Goal: Find specific page/section: Find specific page/section

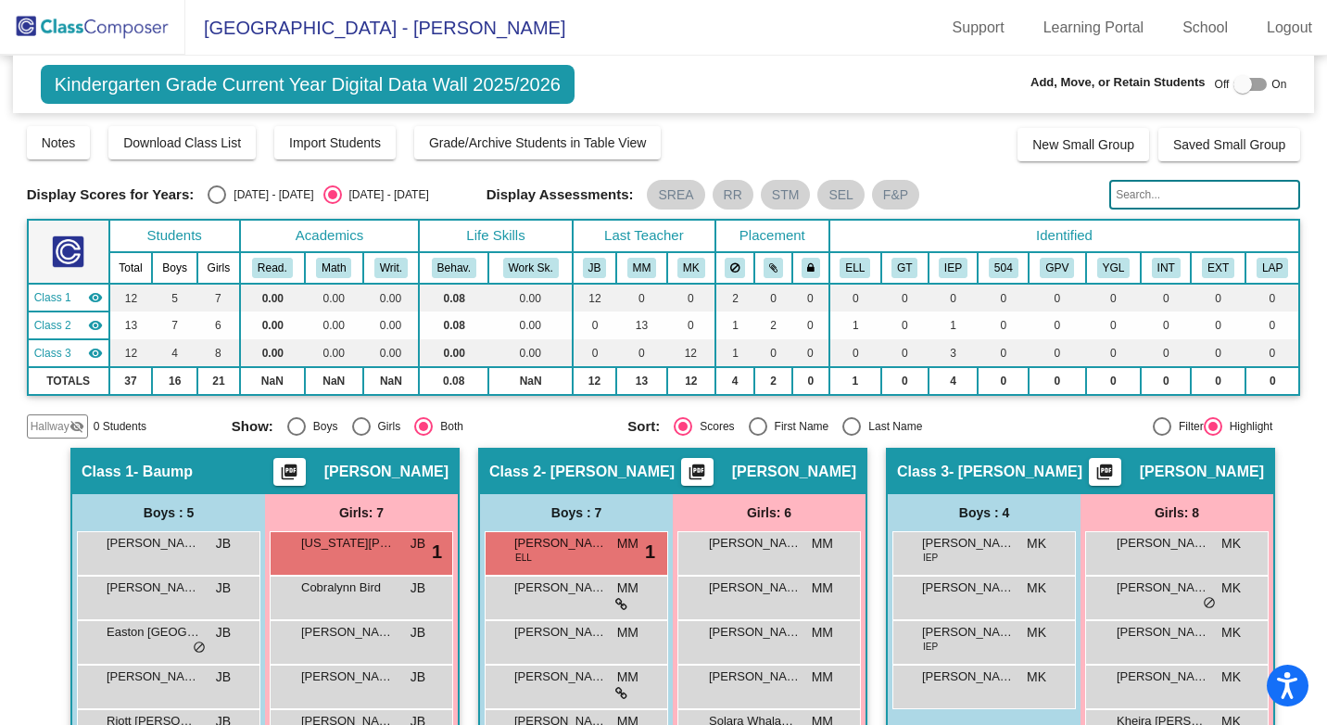
scroll to position [185, 0]
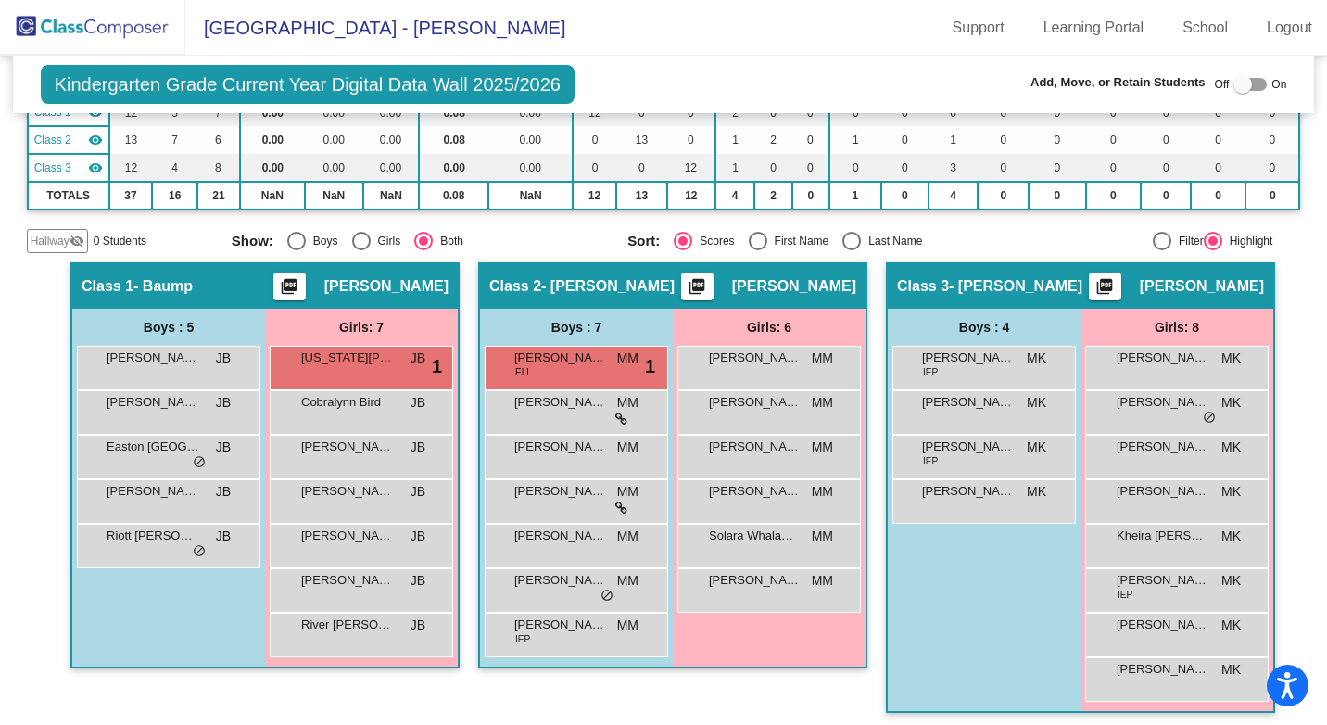
click at [36, 695] on div "Hallway - Hallway Class picture_as_pdf Add Student First Name Last Name Student…" at bounding box center [664, 496] width 1274 height 469
drag, startPoint x: 1178, startPoint y: 540, endPoint x: 937, endPoint y: 602, distance: 248.8
click at [937, 602] on div "Boys : 4 [PERSON_NAME] IEP MK lock do_not_disturb_alt [PERSON_NAME] MK lock do_…" at bounding box center [984, 510] width 193 height 402
click at [1178, 528] on span "Kheira [PERSON_NAME]" at bounding box center [1163, 535] width 93 height 19
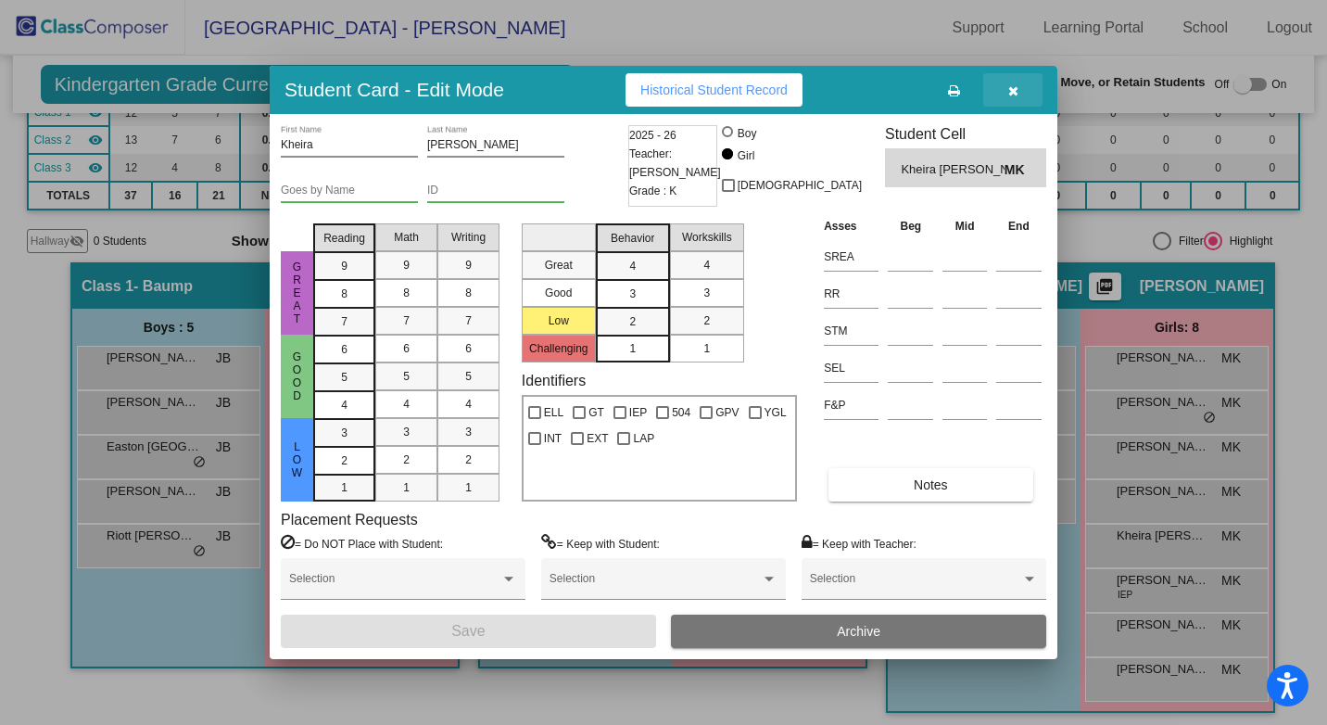
click at [1015, 87] on icon "button" at bounding box center [1013, 90] width 10 height 13
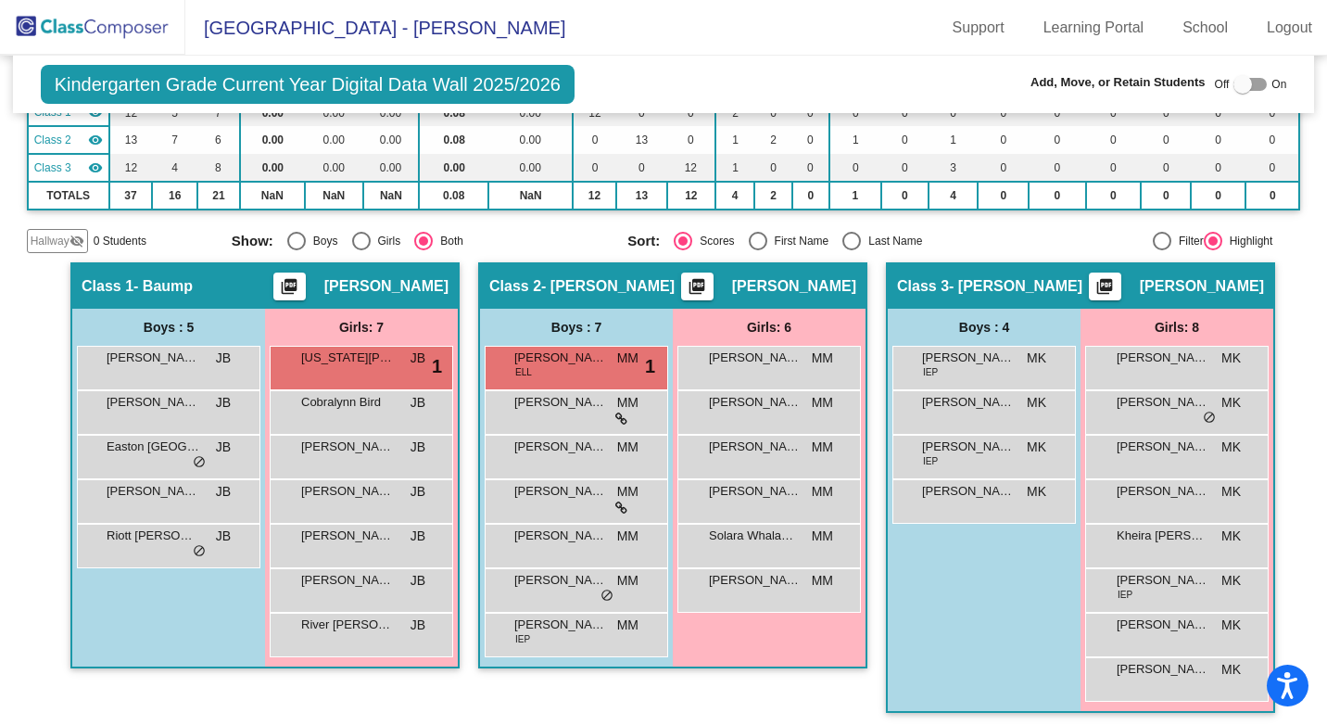
click at [1253, 83] on div at bounding box center [1249, 84] width 33 height 13
checkbox input "true"
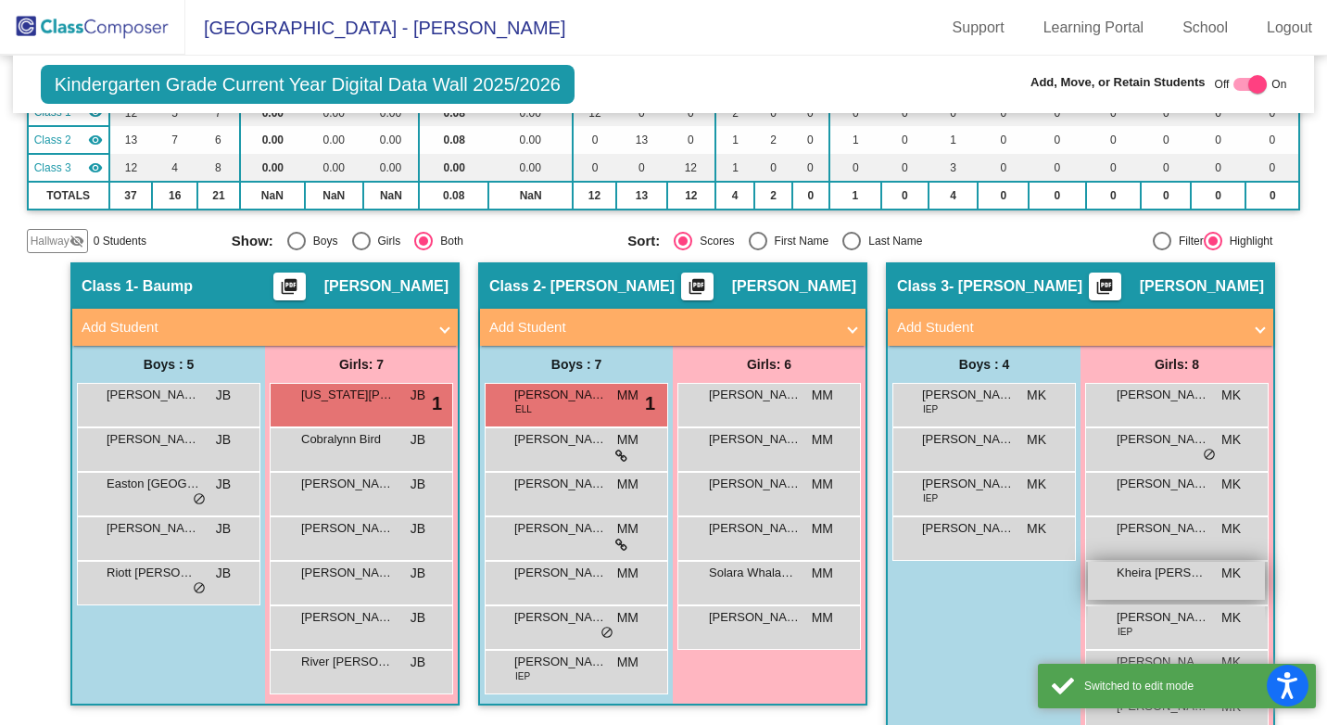
click at [1184, 582] on div "Kheira [PERSON_NAME] MK lock do_not_disturb_alt" at bounding box center [1176, 581] width 177 height 38
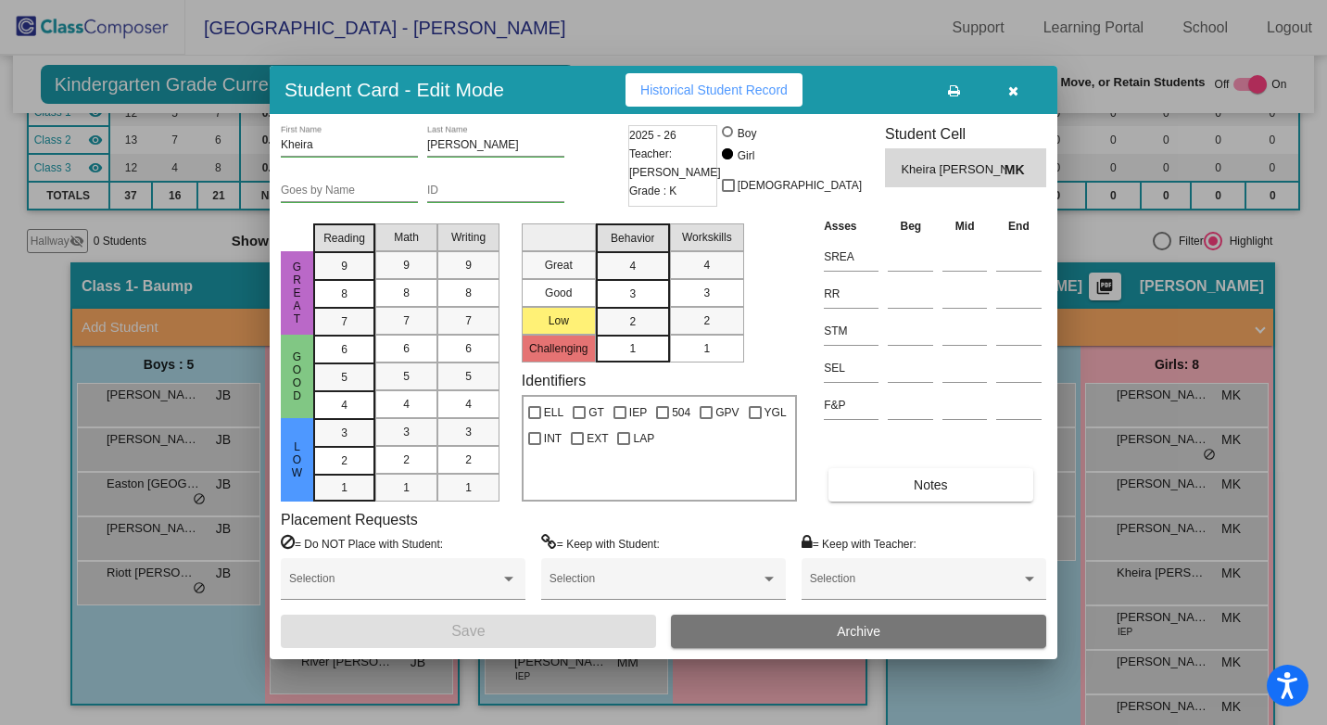
click at [1014, 89] on icon "button" at bounding box center [1013, 90] width 10 height 13
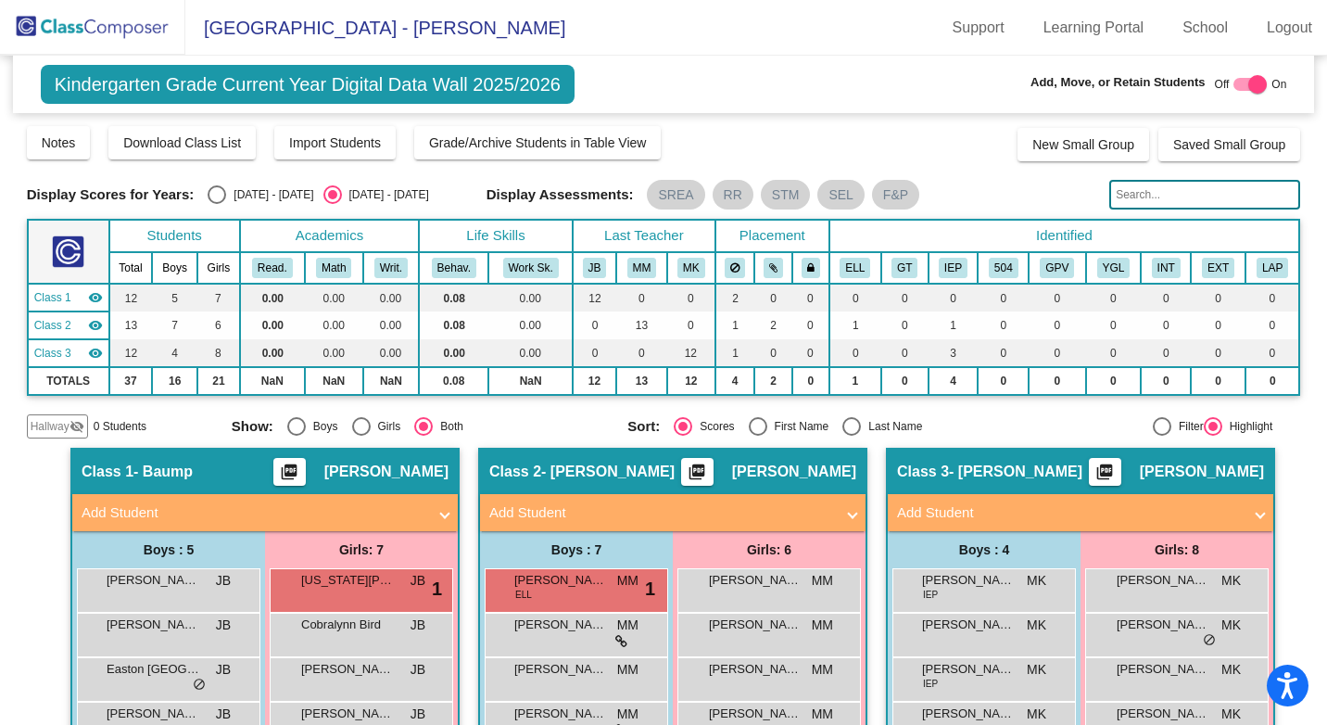
scroll to position [93, 0]
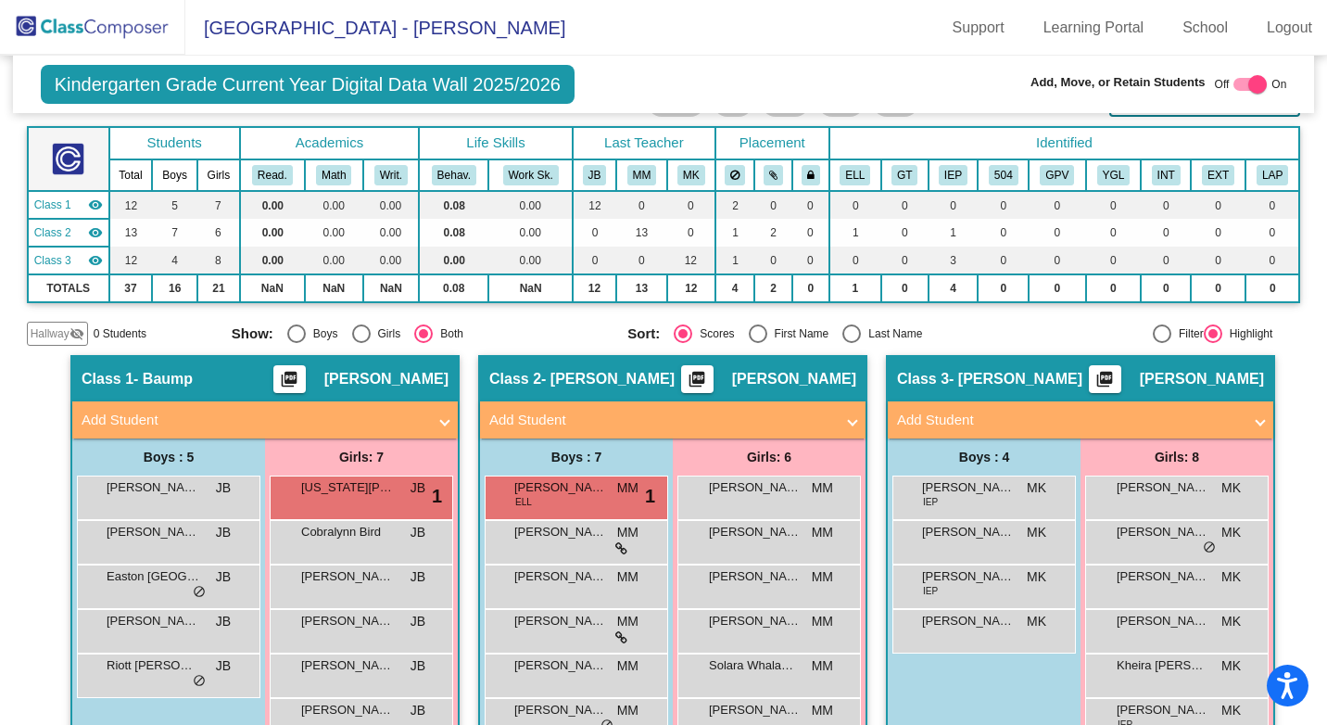
click at [50, 335] on span "Hallway" at bounding box center [50, 333] width 39 height 17
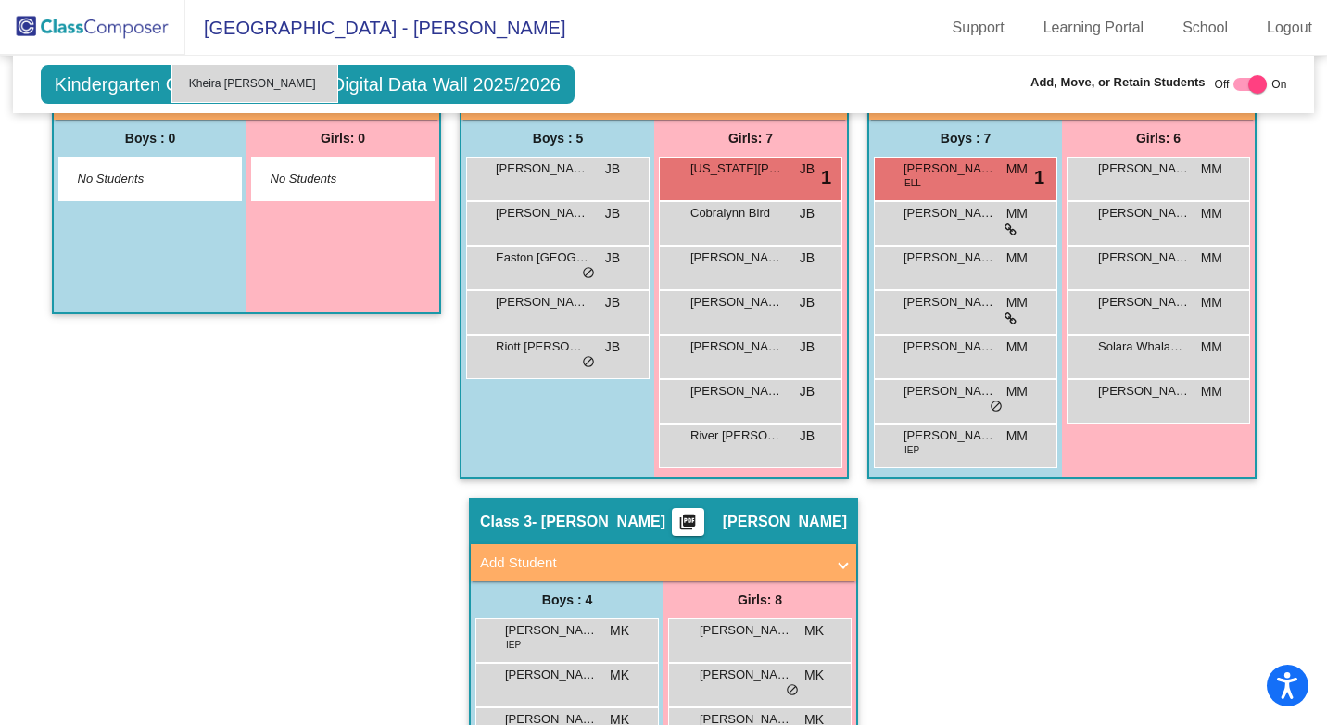
scroll to position [400, 0]
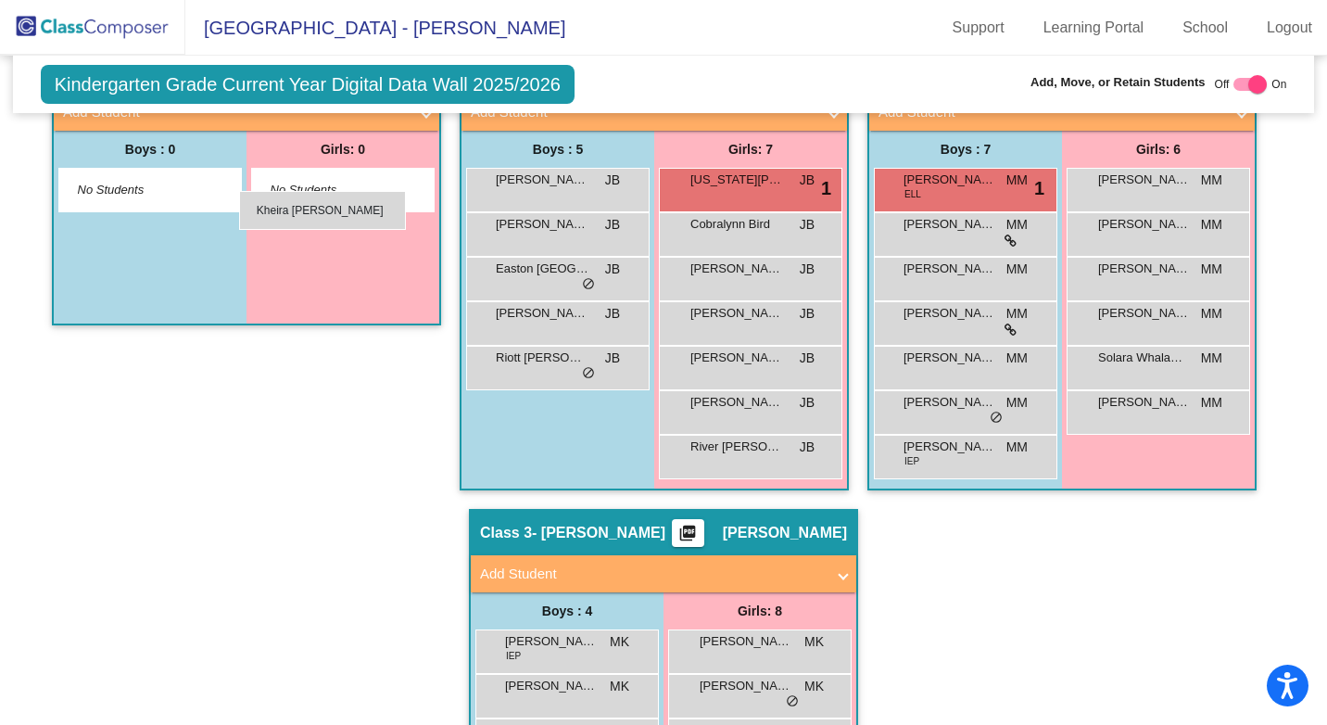
drag, startPoint x: 741, startPoint y: 574, endPoint x: 239, endPoint y: 191, distance: 631.4
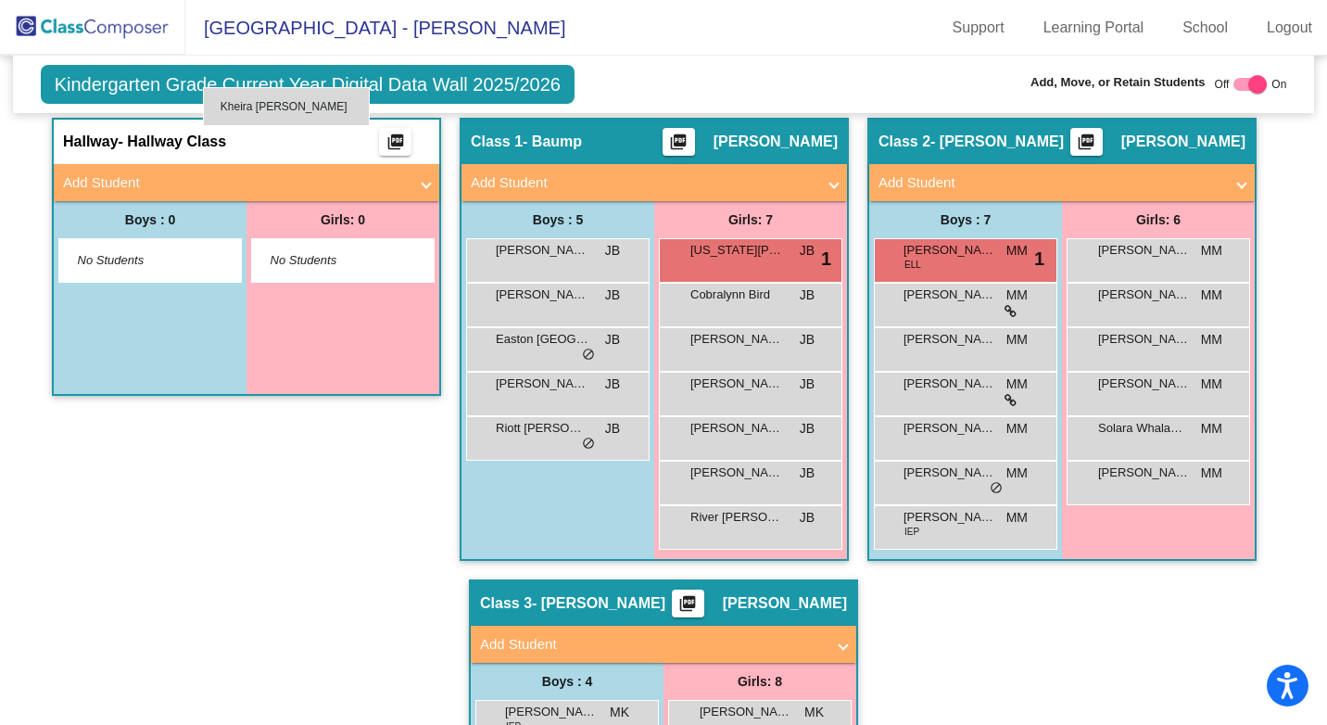
scroll to position [311, 0]
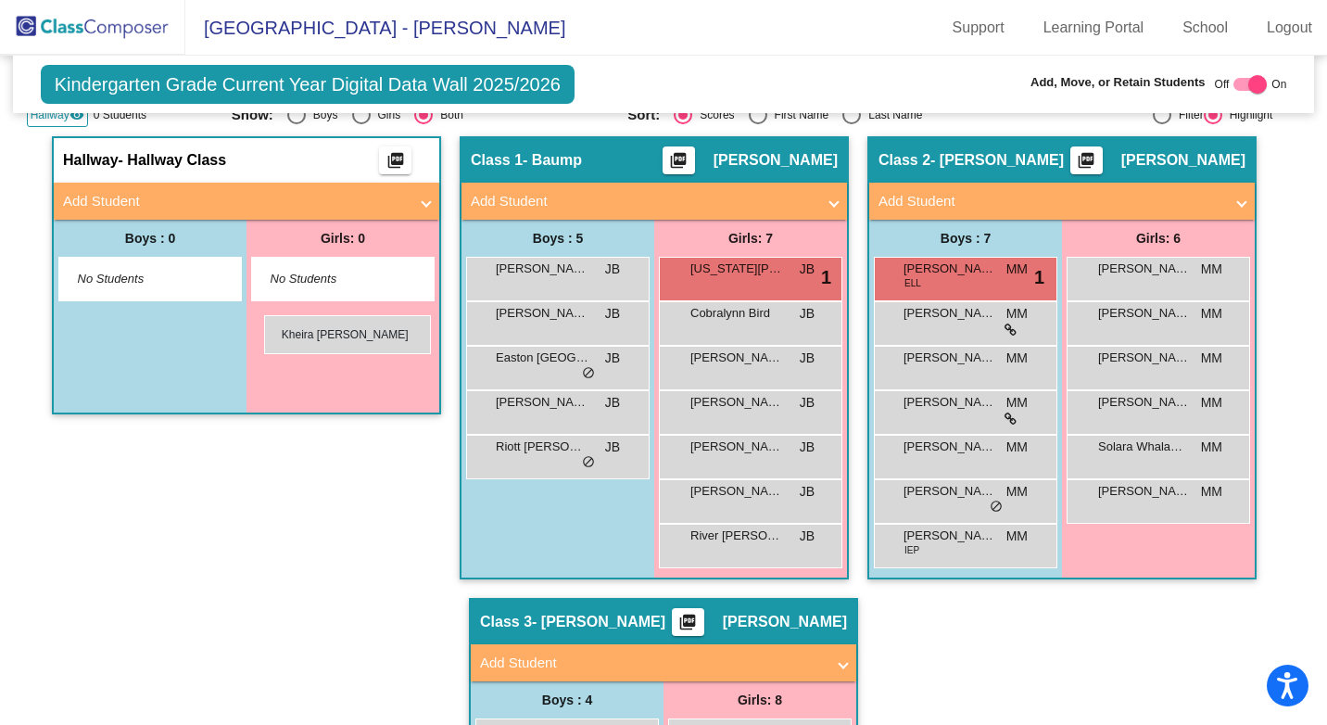
drag, startPoint x: 732, startPoint y: 545, endPoint x: 264, endPoint y: 315, distance: 521.3
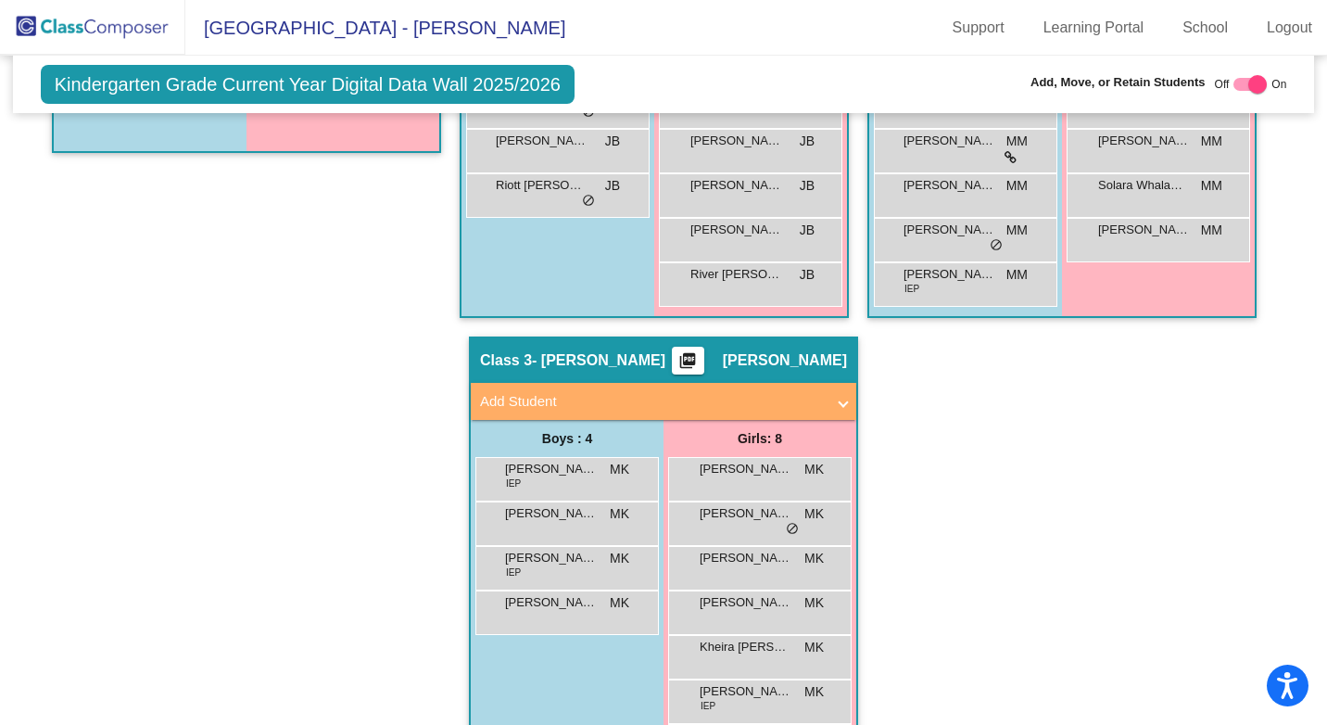
scroll to position [690, 0]
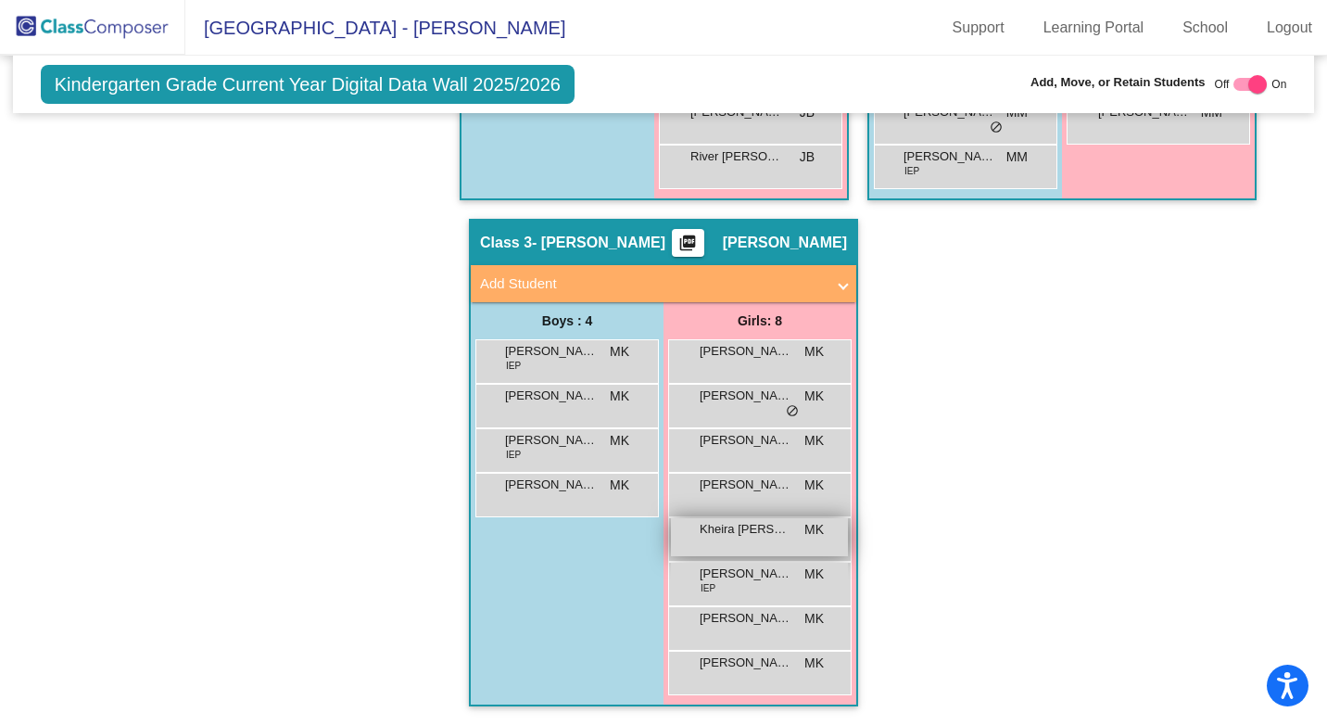
click at [712, 534] on span "Kheira [PERSON_NAME]" at bounding box center [746, 529] width 93 height 19
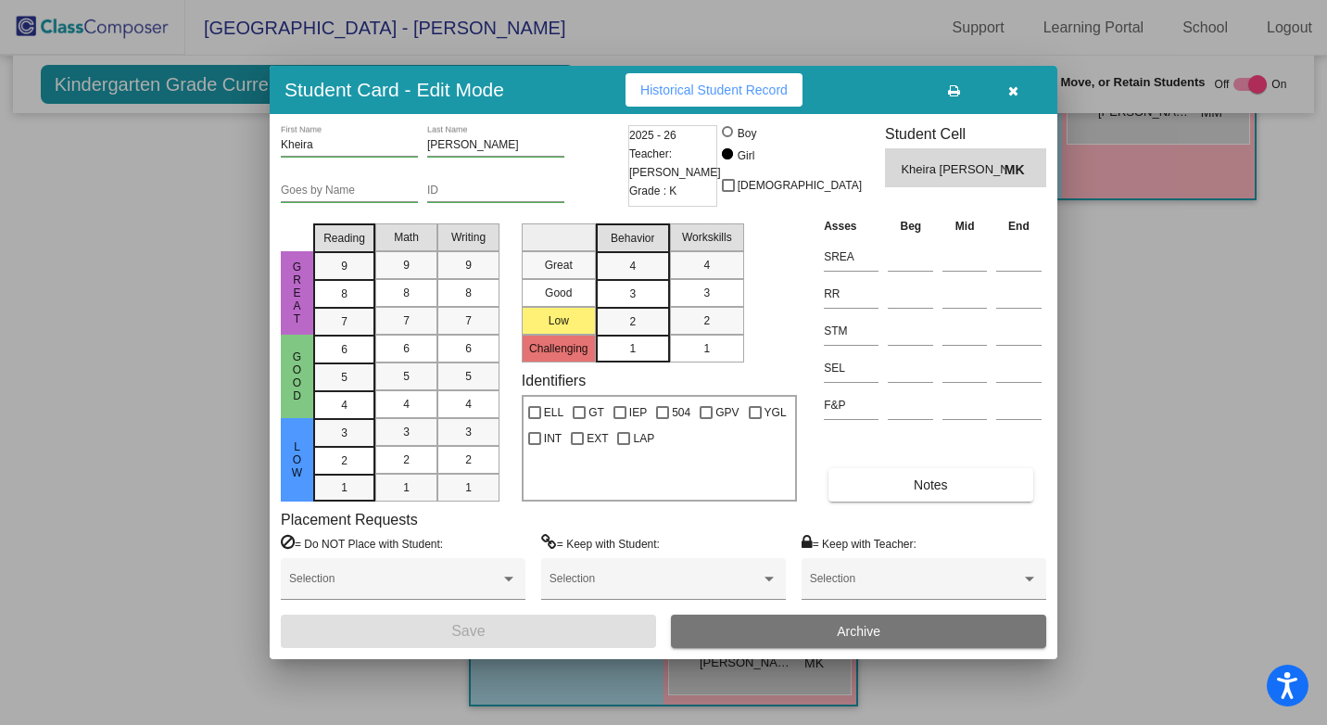
click at [1008, 92] on icon "button" at bounding box center [1013, 90] width 10 height 13
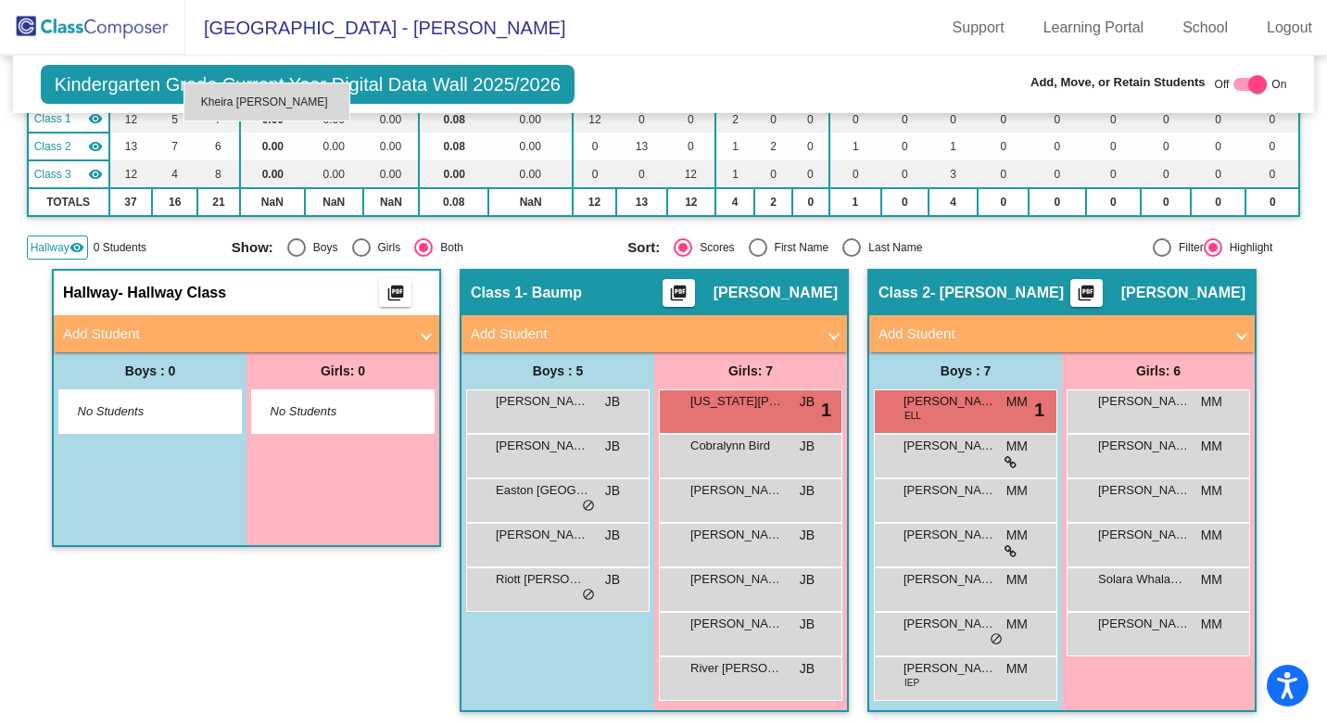
scroll to position [149, 0]
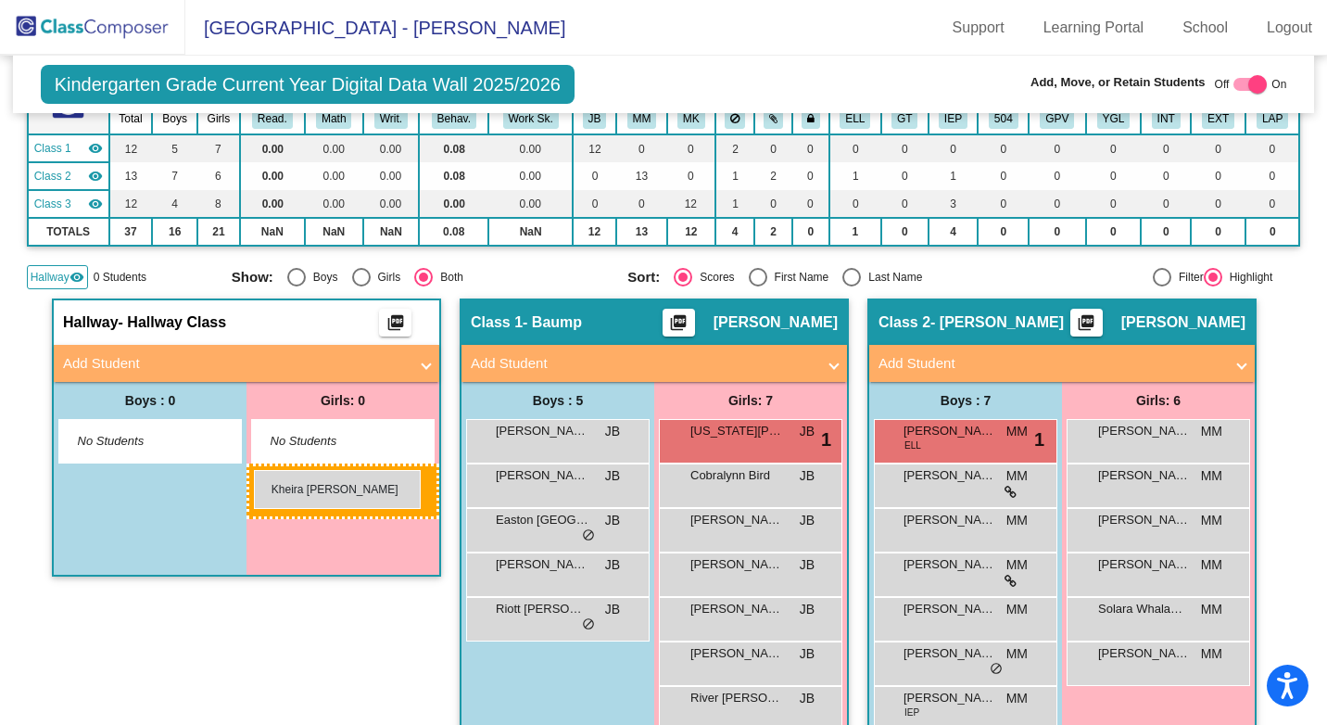
drag, startPoint x: 783, startPoint y: 542, endPoint x: 254, endPoint y: 470, distance: 534.0
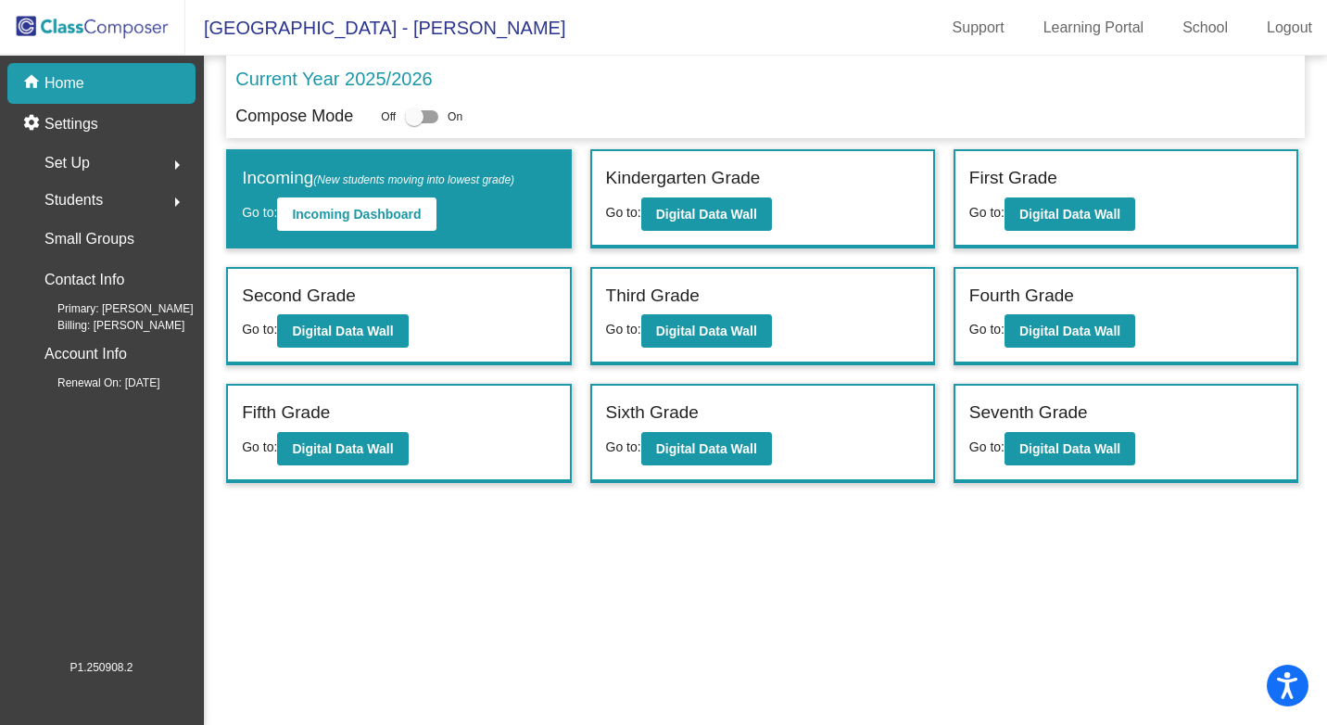
click at [530, 551] on mat-sidenav-content "Current Year 2025/2026 Compose Mode Off On Incoming (New students moving into l…" at bounding box center [765, 390] width 1123 height 669
click at [360, 321] on button "Digital Data Wall" at bounding box center [342, 330] width 131 height 33
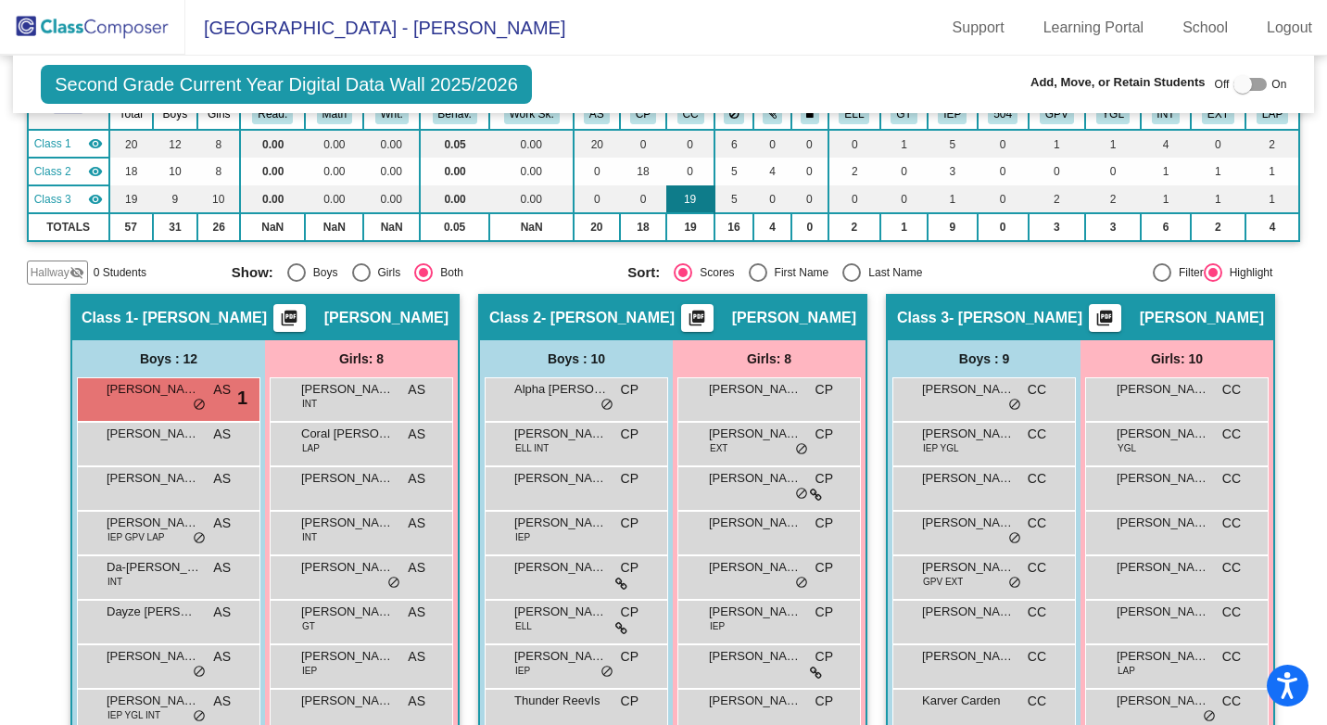
scroll to position [278, 0]
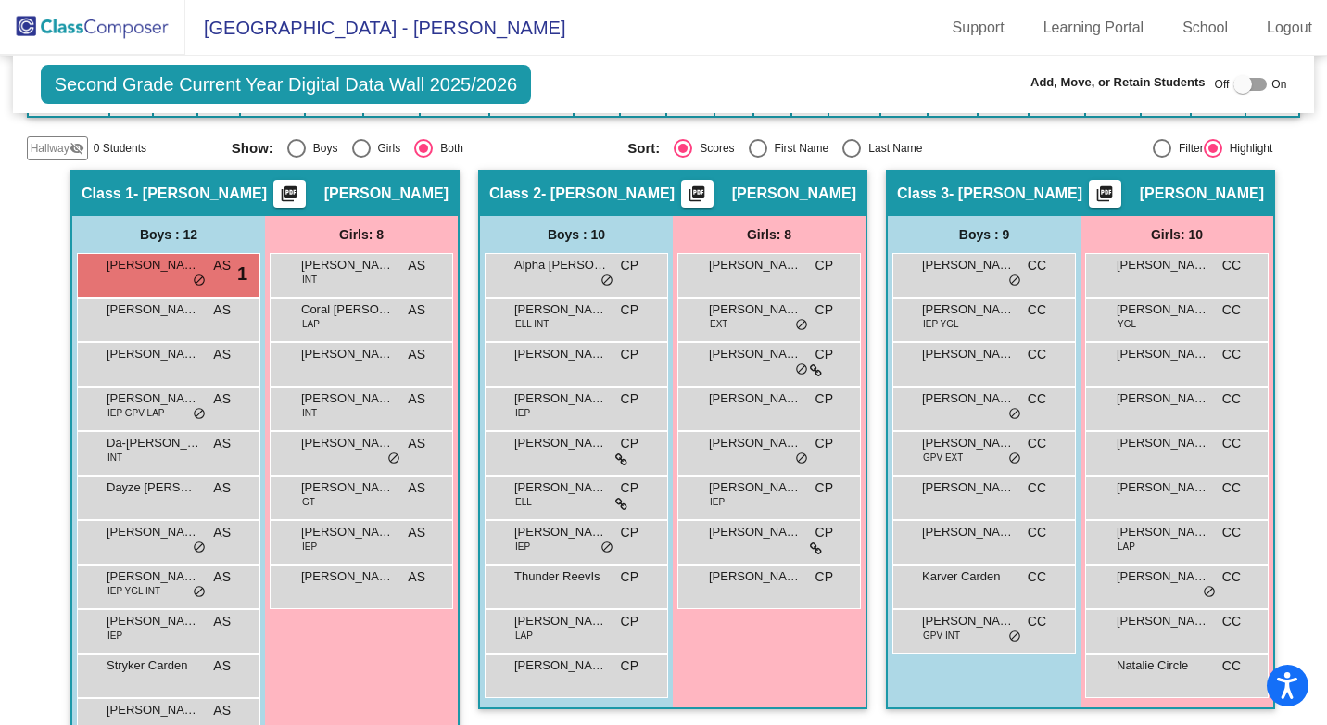
click at [58, 144] on span "Hallway" at bounding box center [50, 148] width 39 height 17
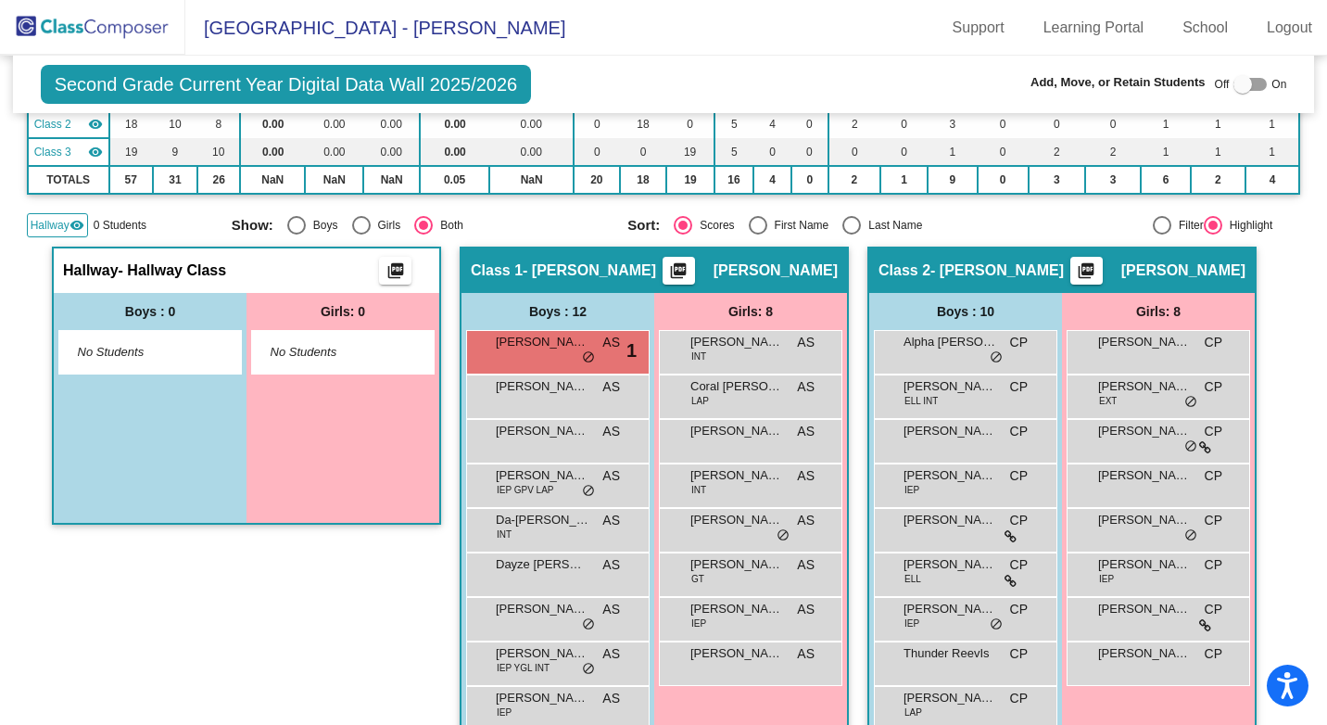
scroll to position [185, 0]
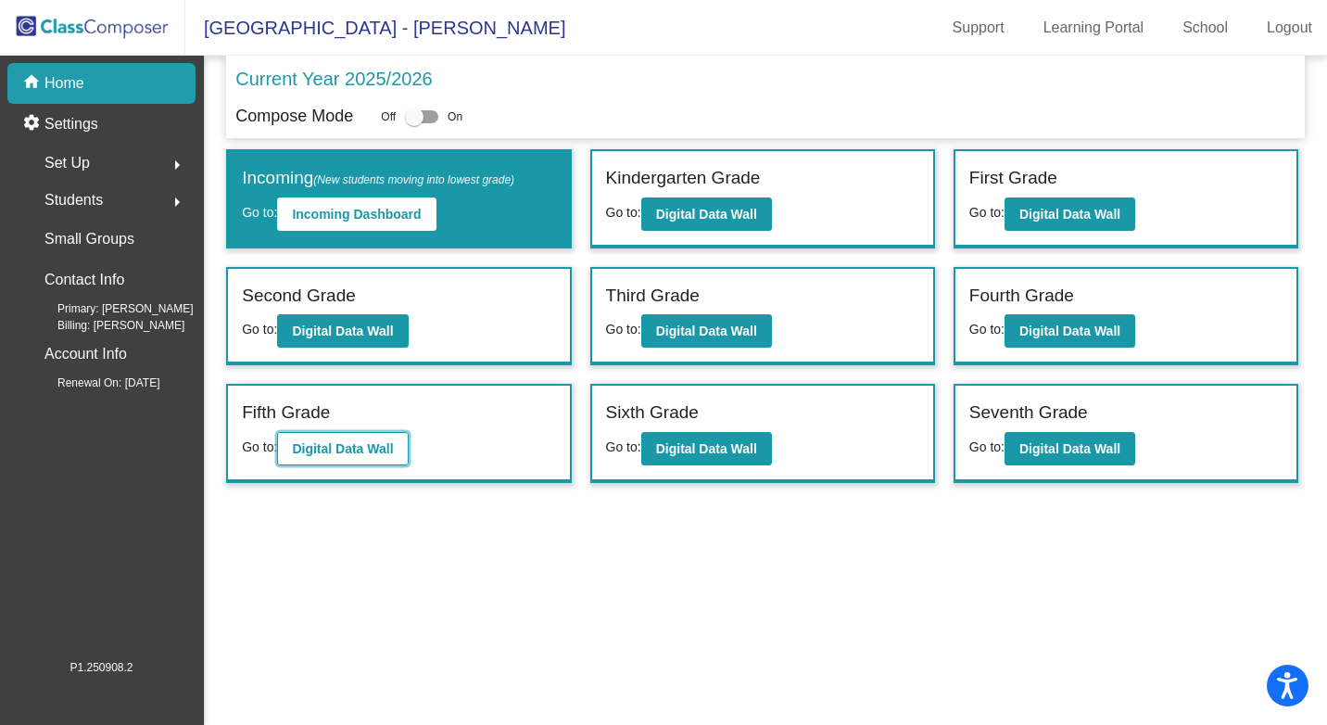
click at [325, 441] on b "Digital Data Wall" at bounding box center [342, 448] width 101 height 15
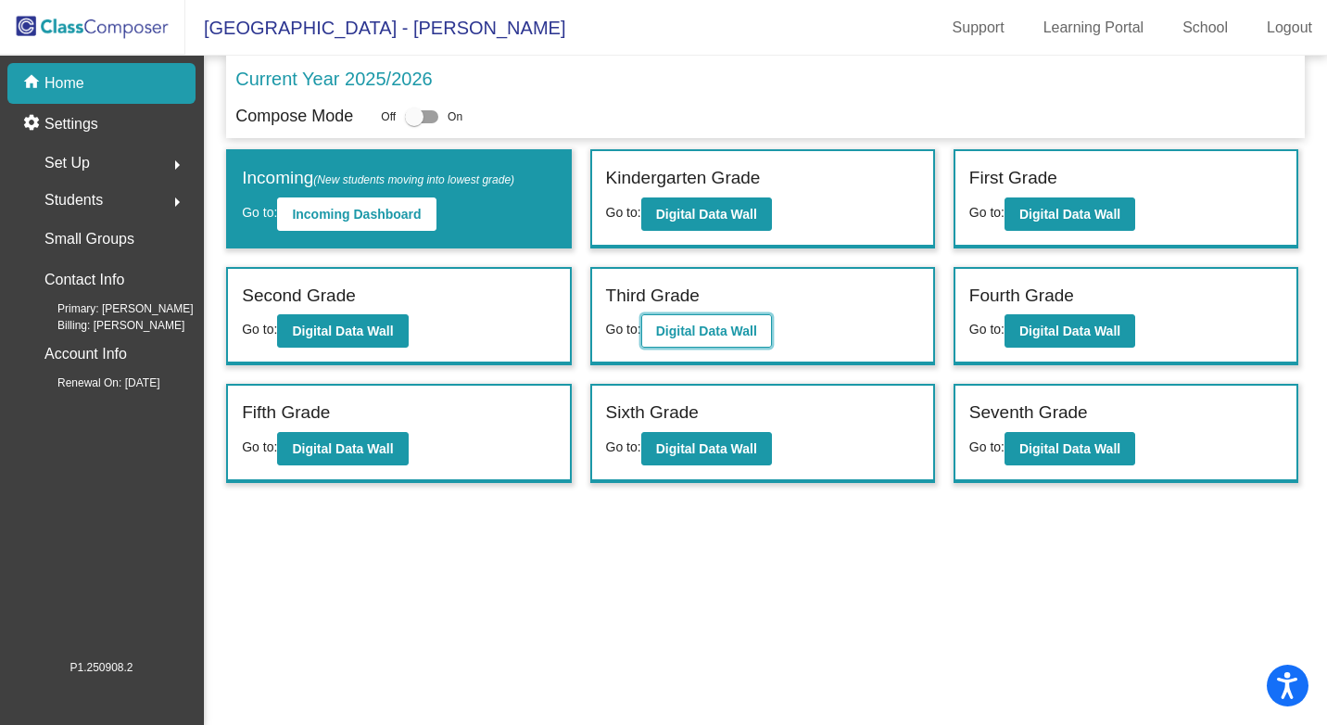
click at [696, 346] on button "Digital Data Wall" at bounding box center [706, 330] width 131 height 33
